Goal: Find specific page/section: Find specific page/section

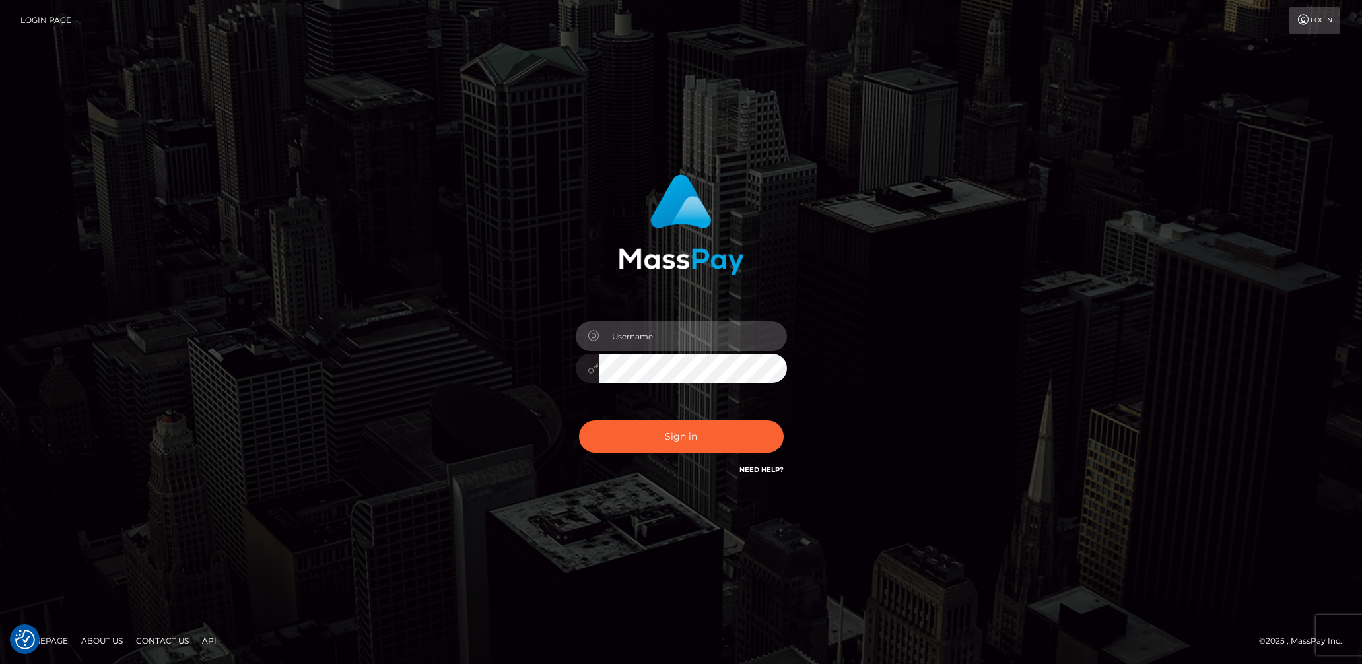
click at [707, 336] on input "text" at bounding box center [692, 336] width 187 height 30
type input "lady.v"
click at [667, 446] on button "Sign in" at bounding box center [681, 436] width 205 height 32
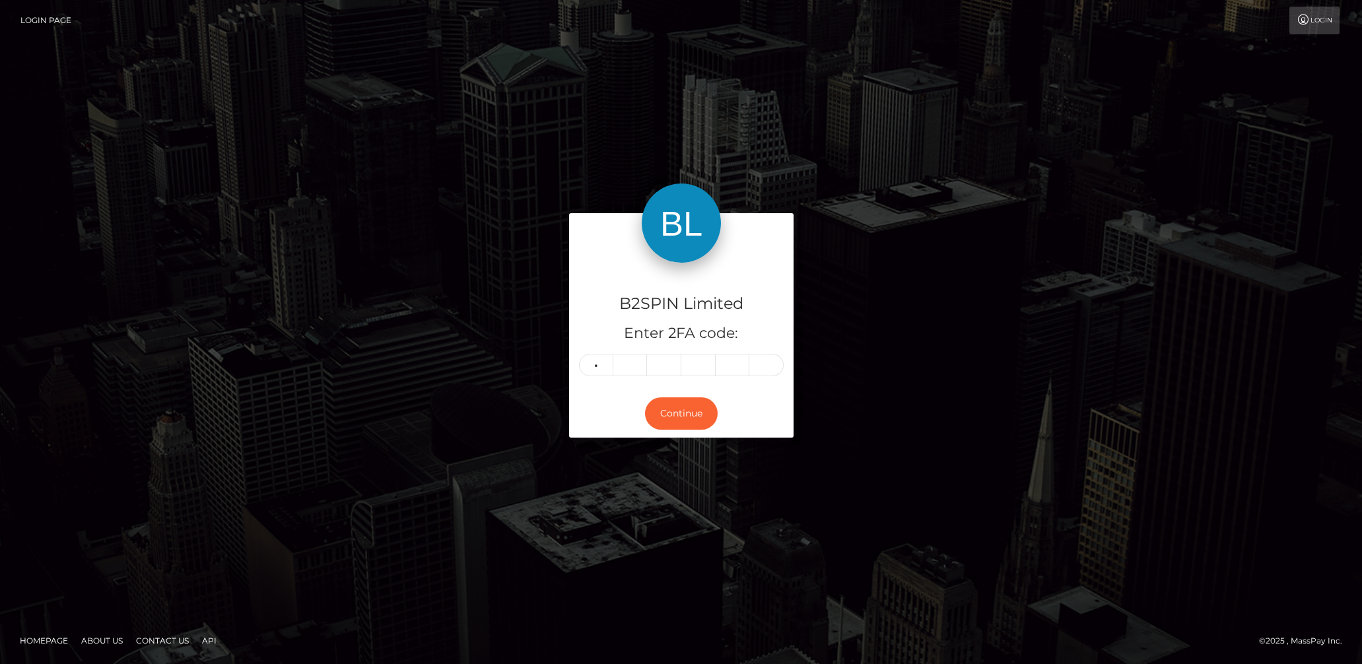
type input "2"
type input "3"
type input "2"
type input "3"
type input "0"
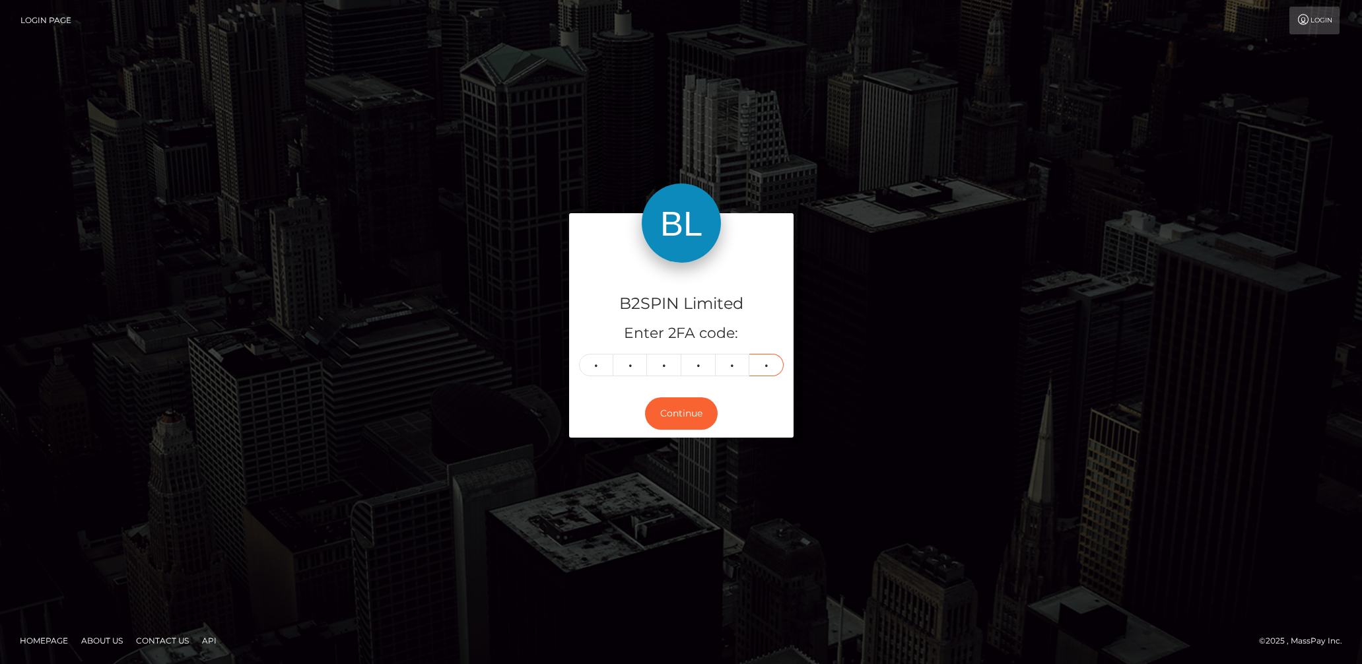
type input "1"
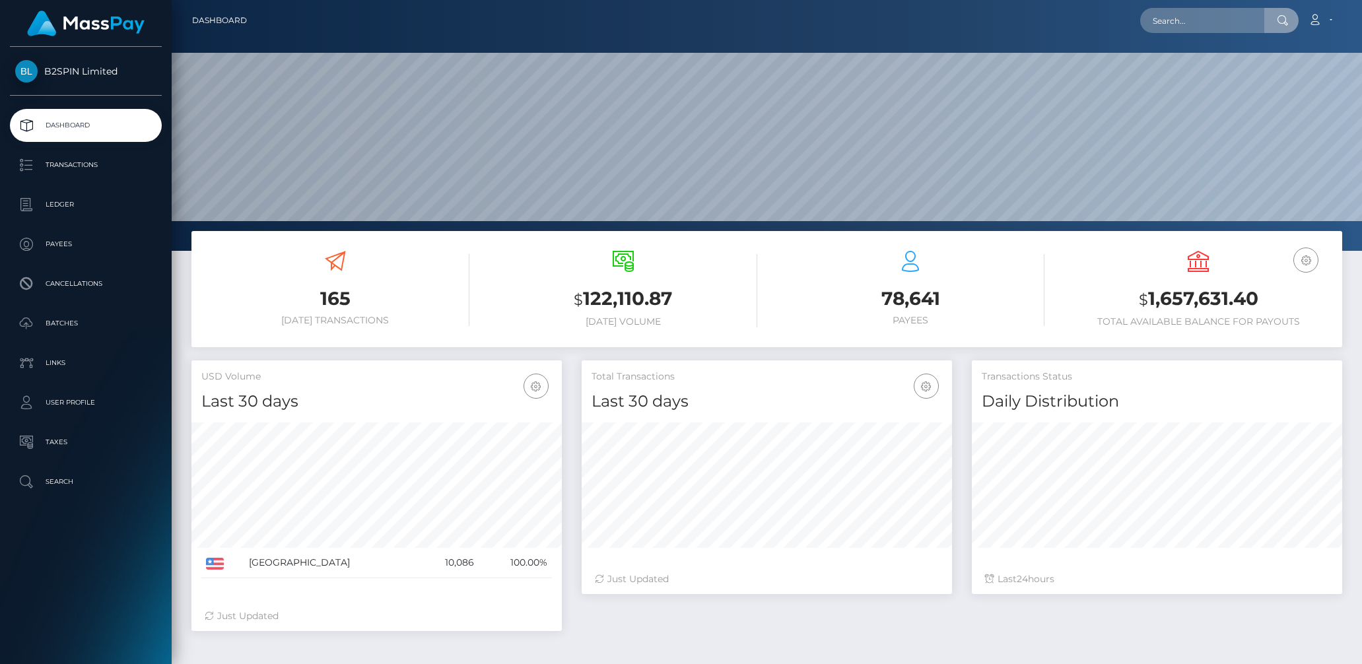
click at [1193, 20] on input "text" at bounding box center [1202, 20] width 124 height 25
click at [1176, 15] on input "12eb9422-5e8e-4df4-96f8-e593df7051ad" at bounding box center [1202, 20] width 124 height 25
paste input "971167928"
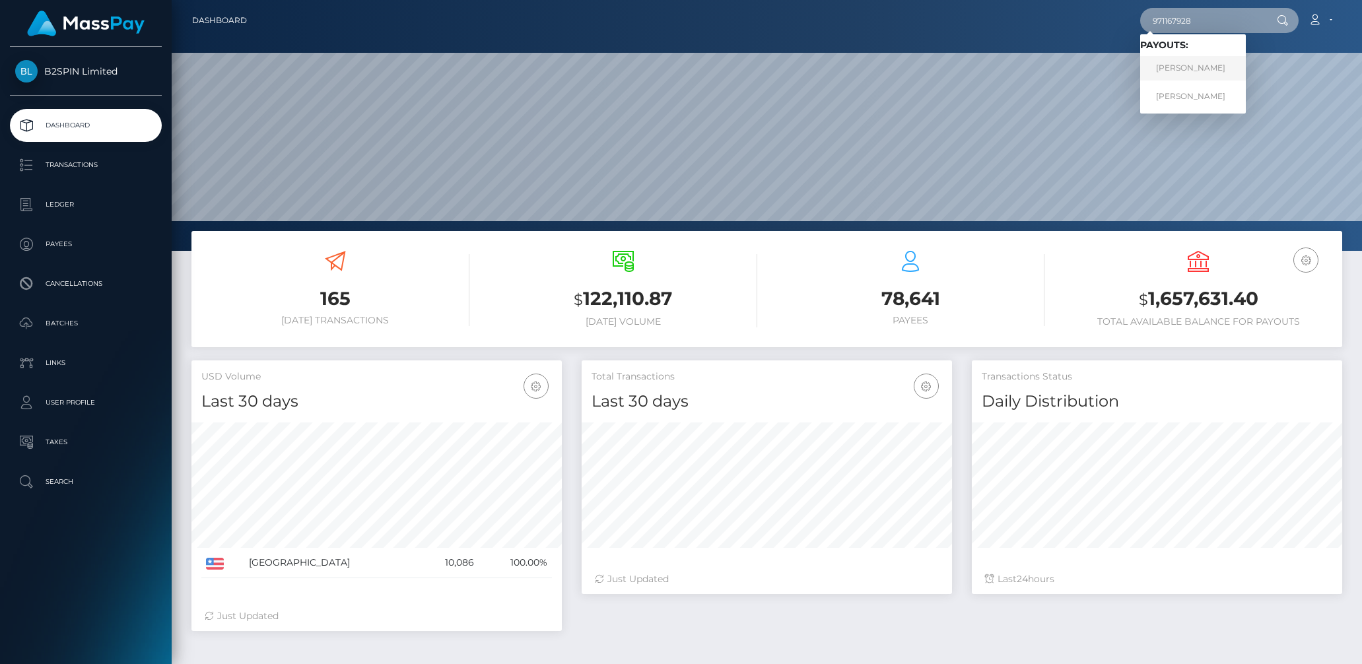
type input "971167928"
click at [1181, 66] on link "WILLIAM M SCALERCIO" at bounding box center [1193, 68] width 106 height 24
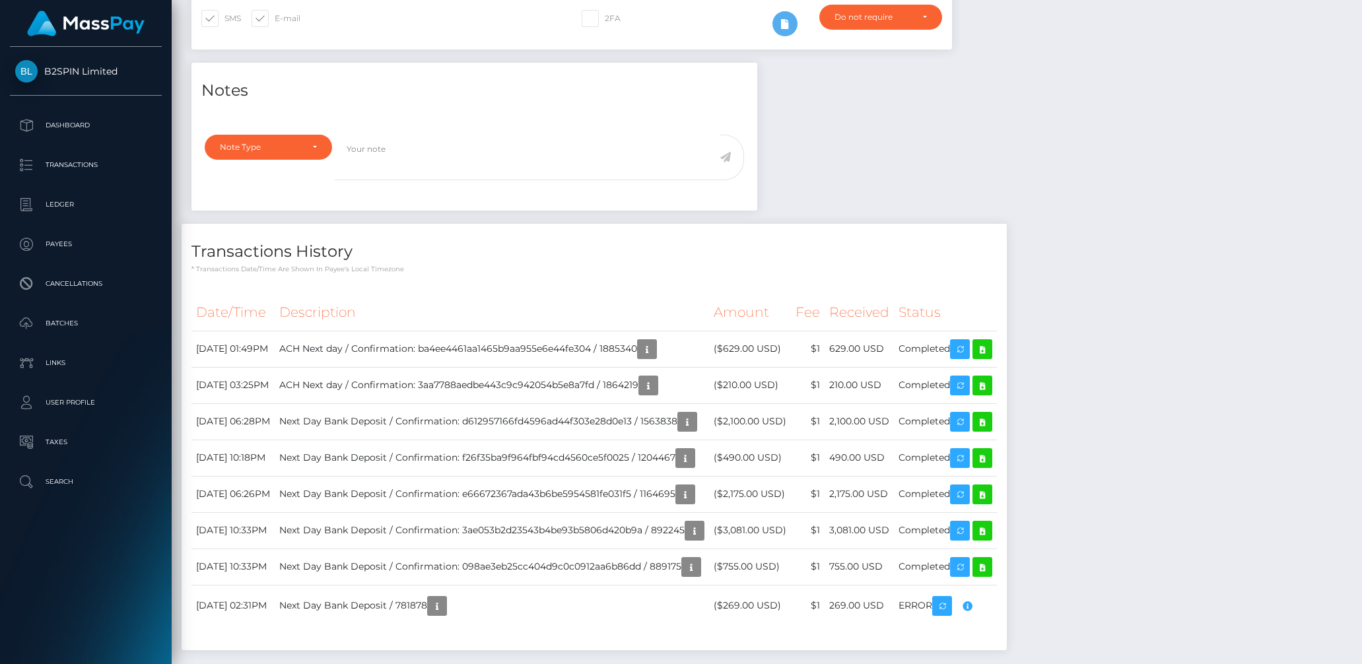
scroll to position [372, 0]
